Goal: Navigation & Orientation: Find specific page/section

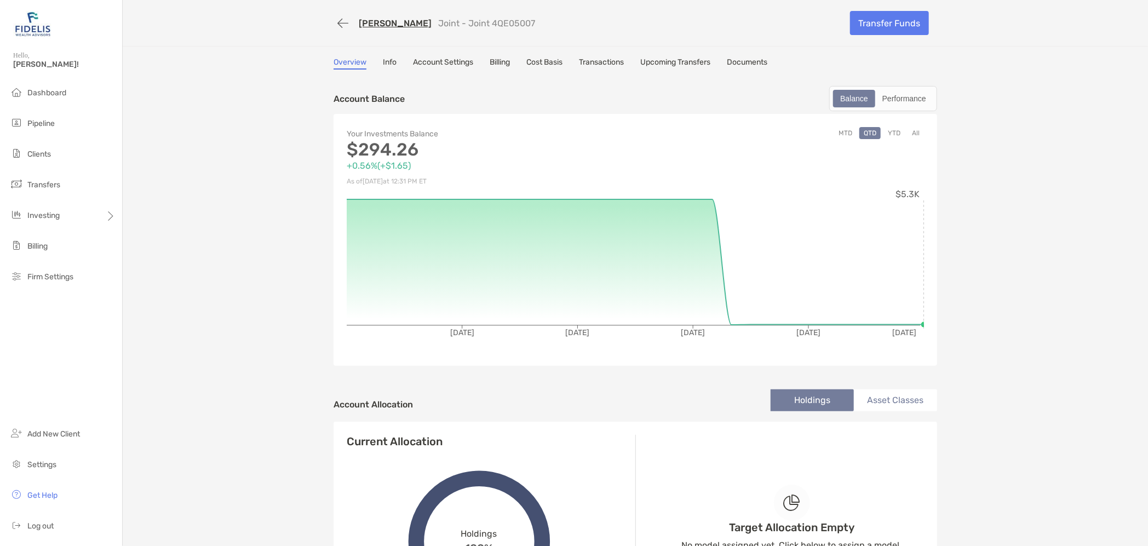
click at [457, 62] on link "Account Settings" at bounding box center [443, 64] width 60 height 12
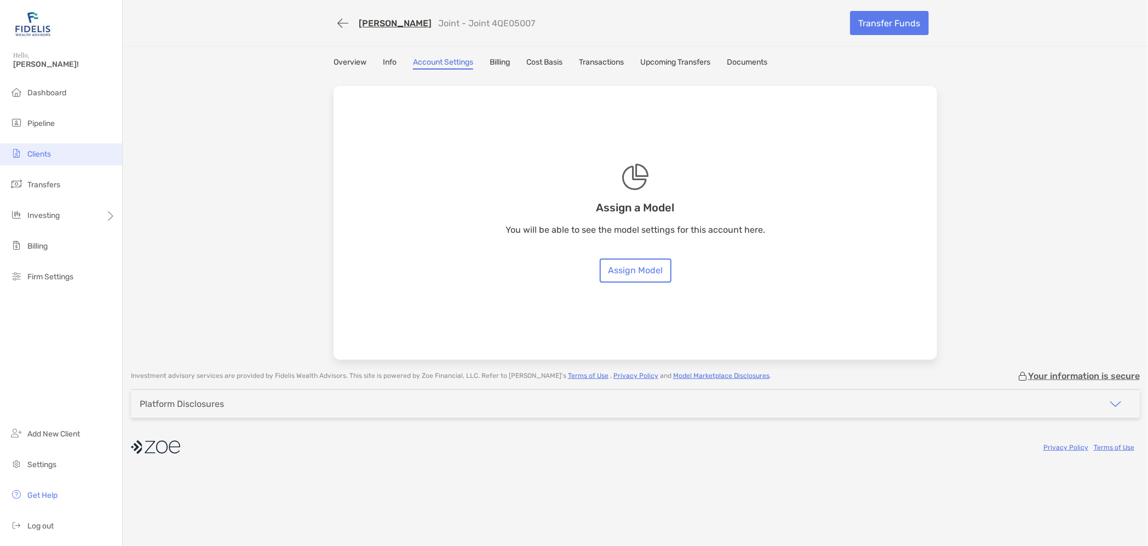
click at [38, 154] on span "Clients" at bounding box center [39, 154] width 24 height 9
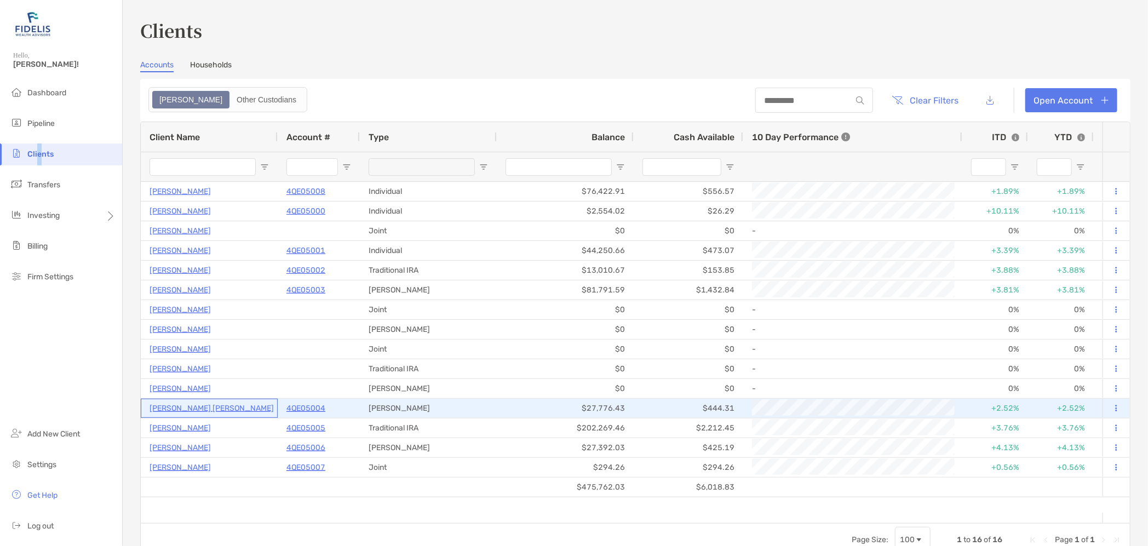
click at [213, 403] on p "[PERSON_NAME] [PERSON_NAME]" at bounding box center [212, 409] width 124 height 14
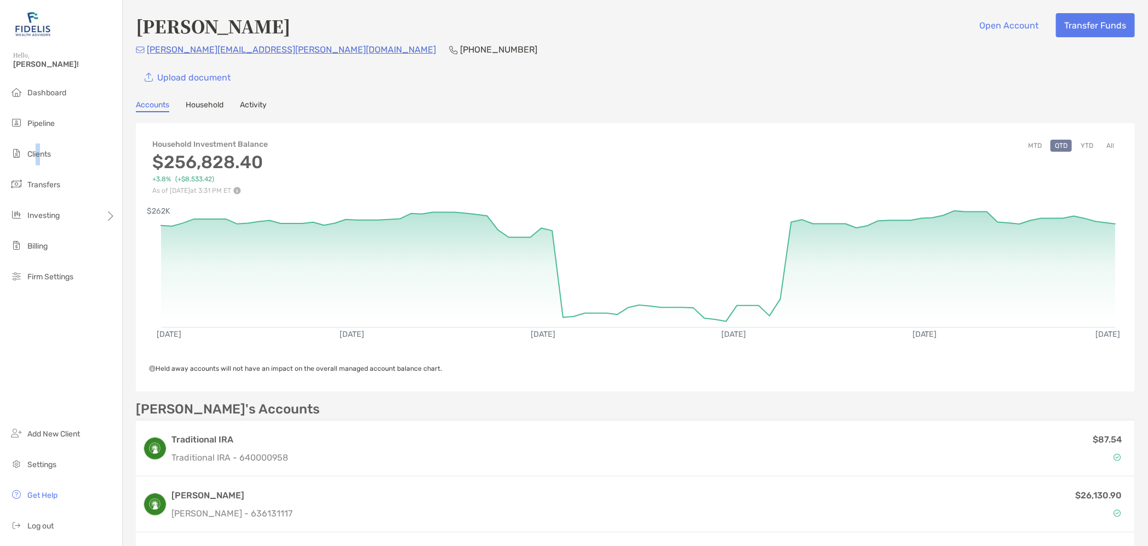
click at [200, 102] on link "Household" at bounding box center [205, 106] width 38 height 12
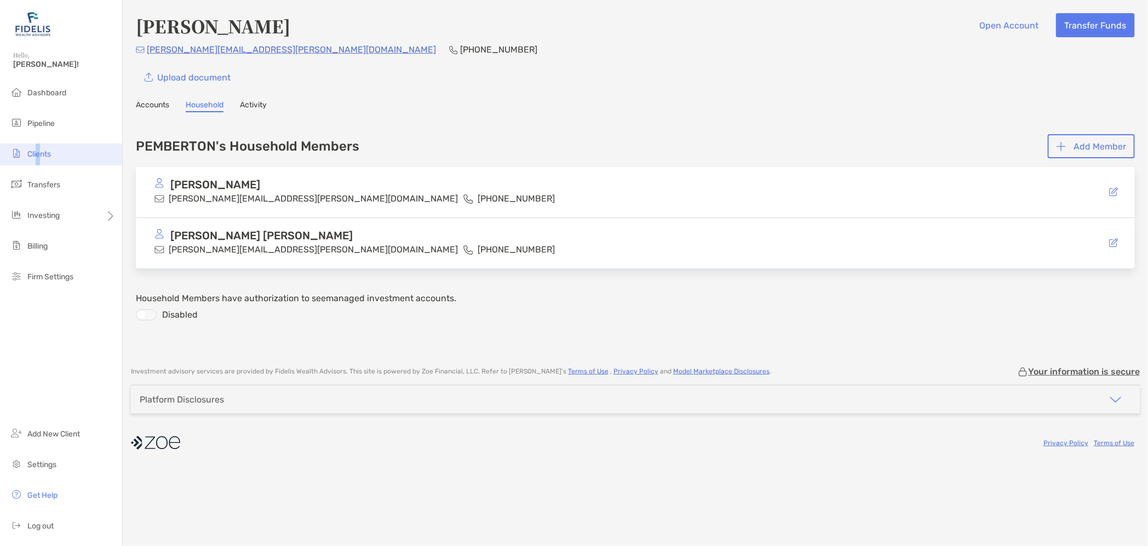
click at [37, 152] on span "Clients" at bounding box center [39, 154] width 24 height 9
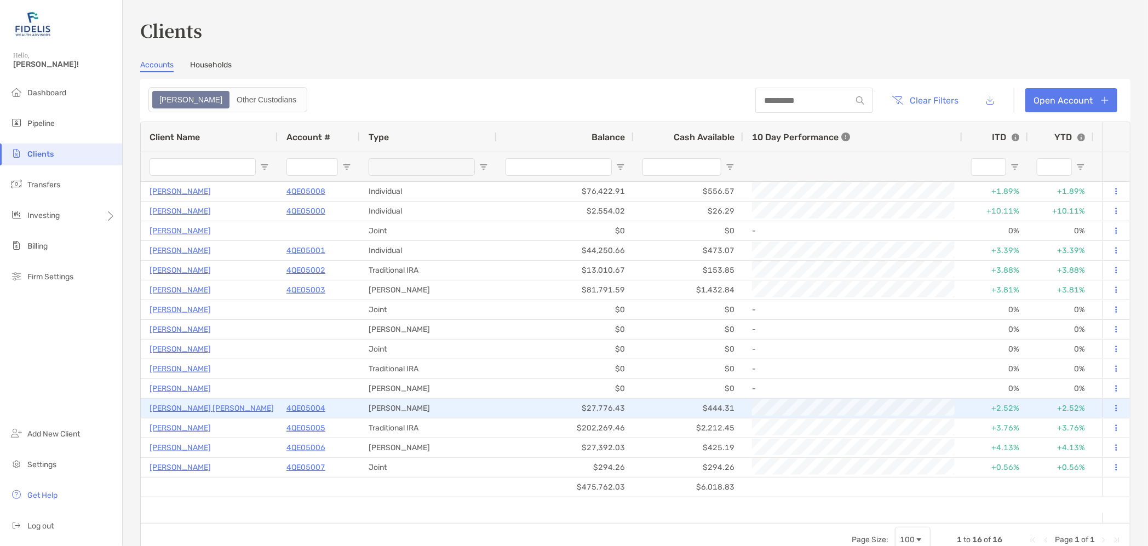
click at [211, 413] on p "[PERSON_NAME] [PERSON_NAME]" at bounding box center [212, 409] width 124 height 14
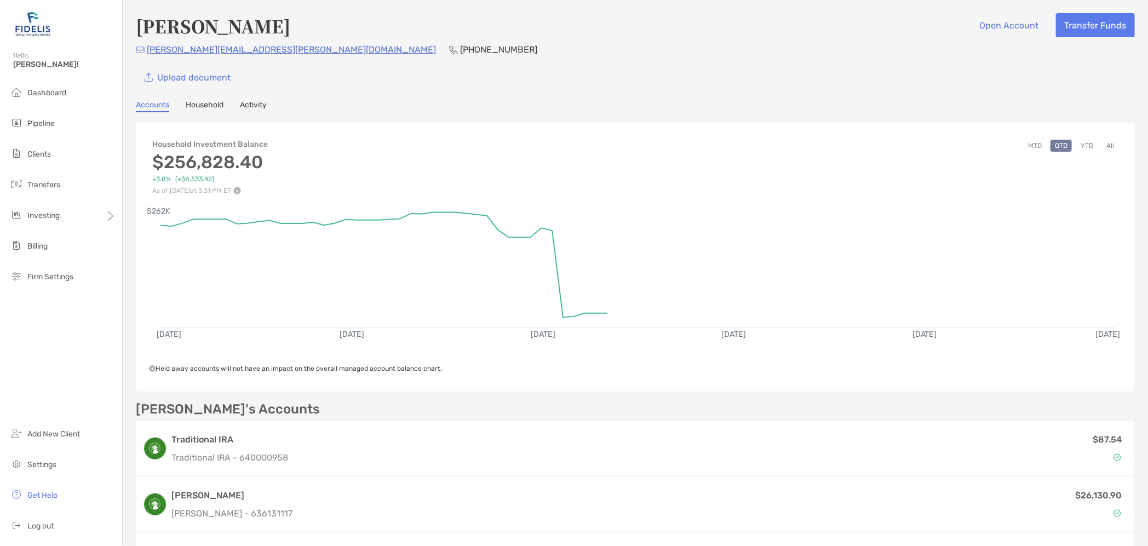
click at [207, 104] on link "Household" at bounding box center [205, 106] width 38 height 12
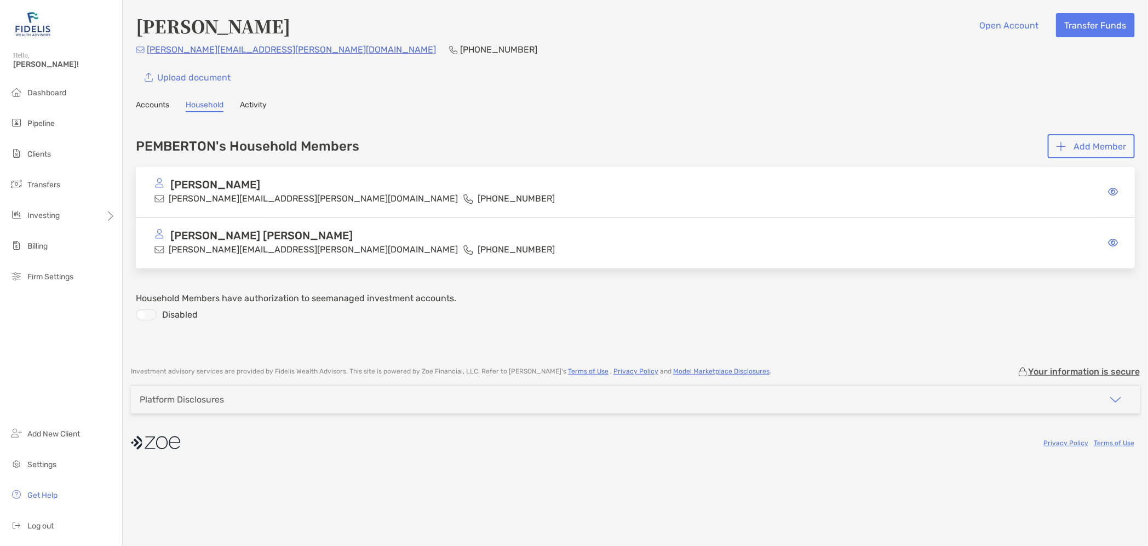
click at [236, 186] on p "[PERSON_NAME]" at bounding box center [215, 185] width 90 height 14
click at [31, 151] on span "Clients" at bounding box center [39, 154] width 24 height 9
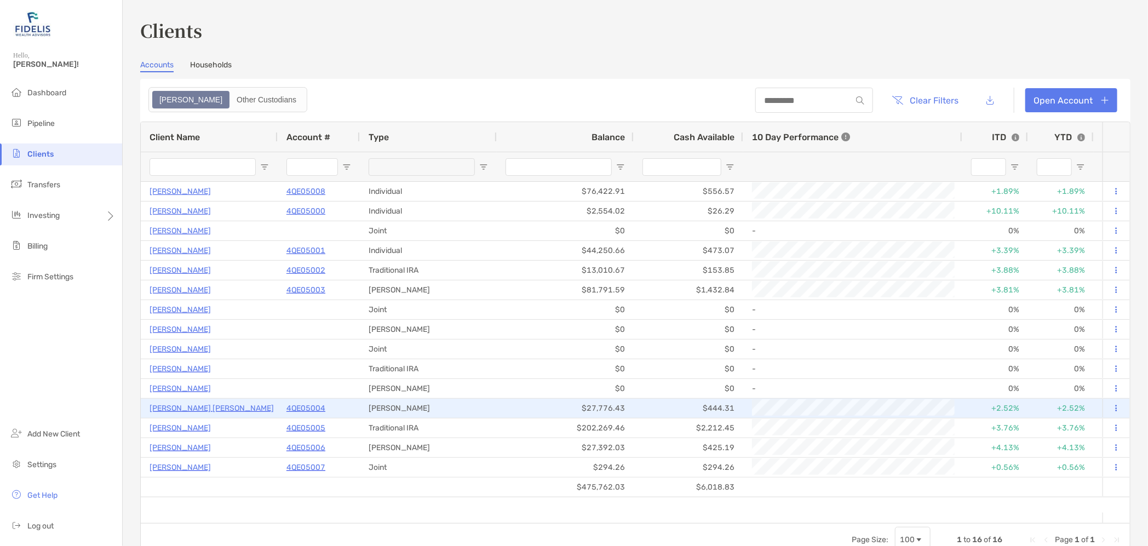
click at [306, 406] on p "4QE05004" at bounding box center [306, 409] width 39 height 14
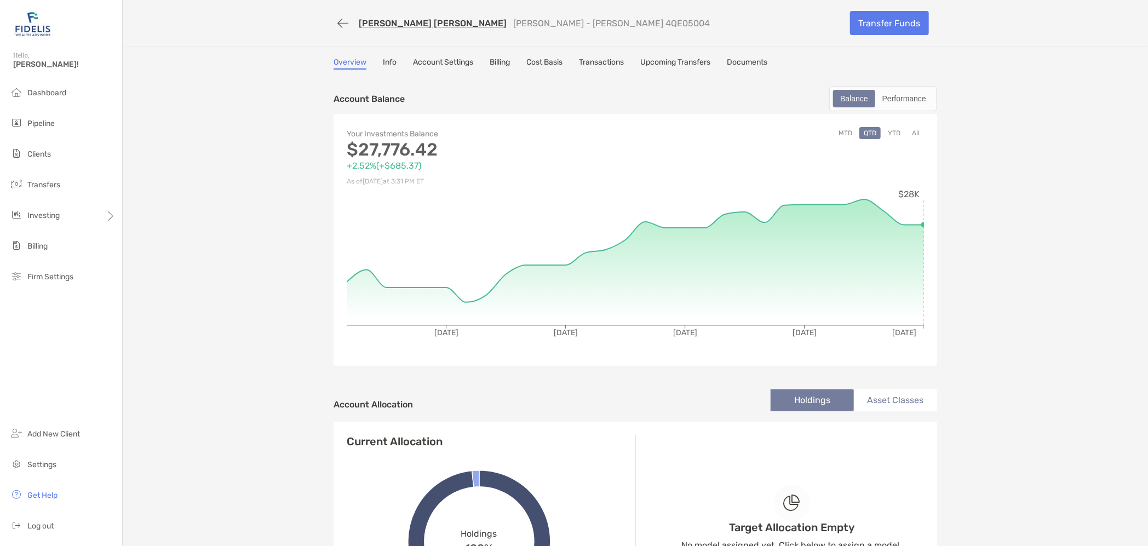
click at [434, 59] on link "Account Settings" at bounding box center [443, 64] width 60 height 12
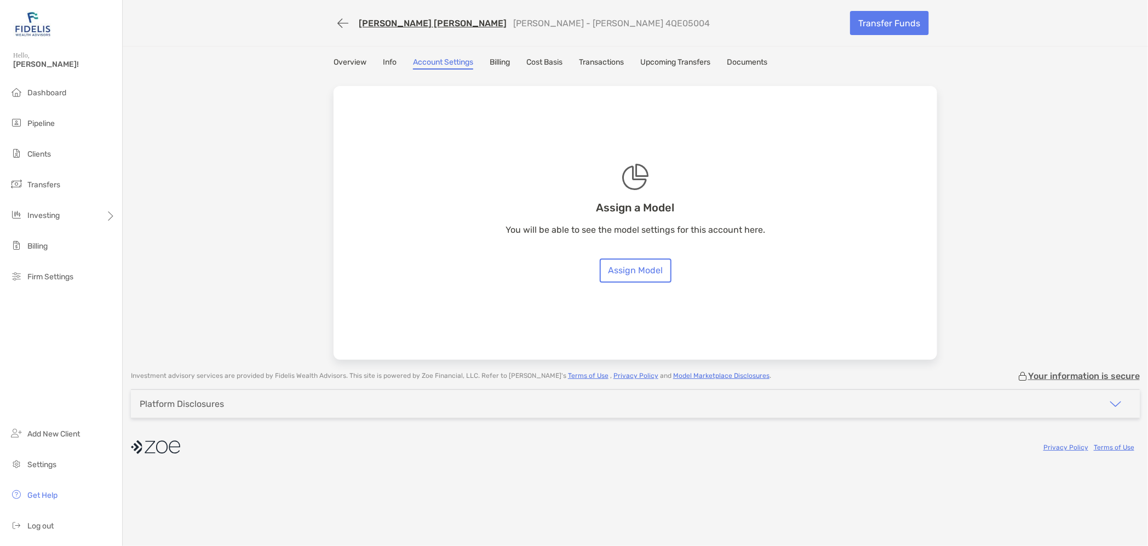
click at [619, 59] on link "Transactions" at bounding box center [601, 64] width 45 height 12
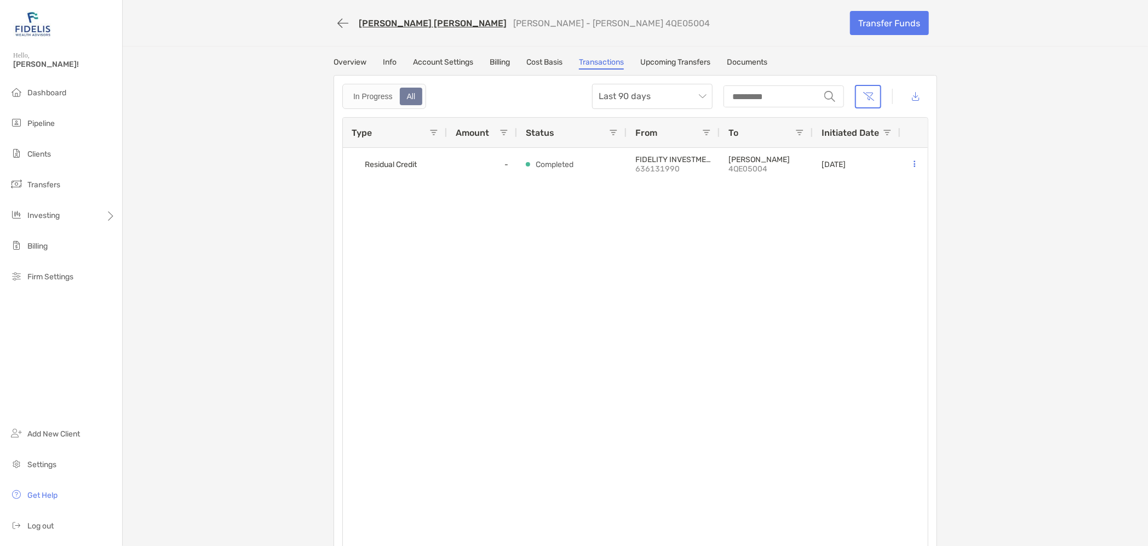
click at [347, 61] on link "Overview" at bounding box center [350, 64] width 33 height 12
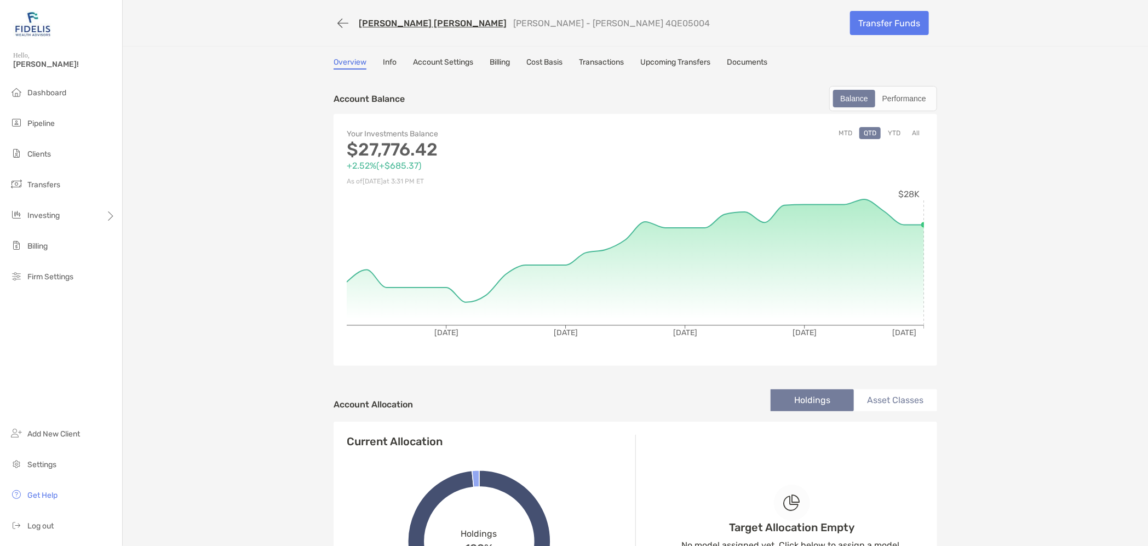
click at [437, 55] on div "MEGHAN REEDY PEMBERTON Roth IRA - Roth IRA 4QE05004 Transfer Funds Overview Inf…" at bounding box center [636, 485] width 1026 height 971
click at [435, 62] on link "Account Settings" at bounding box center [443, 64] width 60 height 12
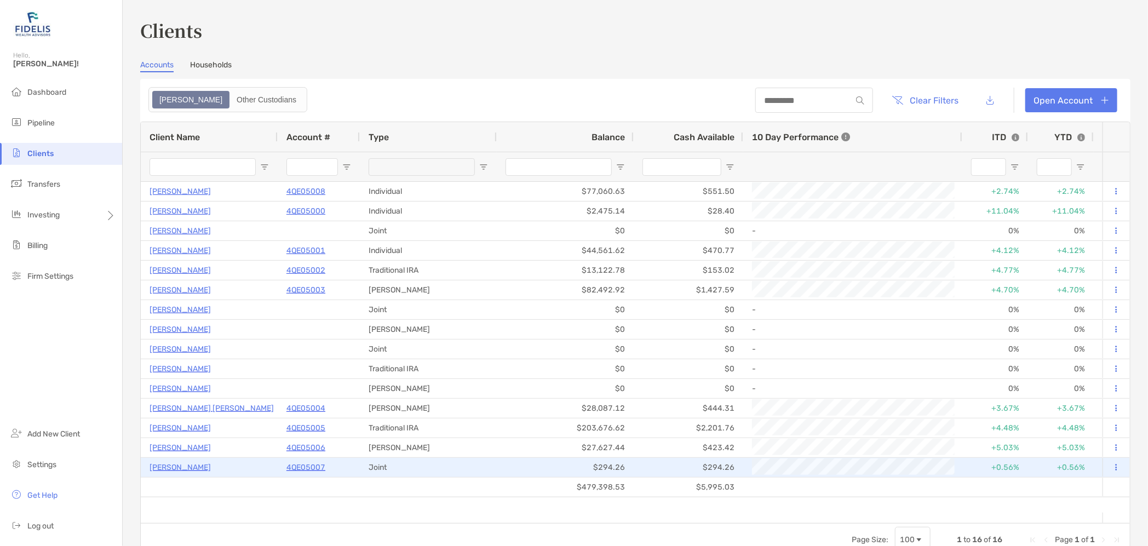
click at [195, 465] on p "[PERSON_NAME]" at bounding box center [180, 468] width 61 height 14
